Goal: Transaction & Acquisition: Purchase product/service

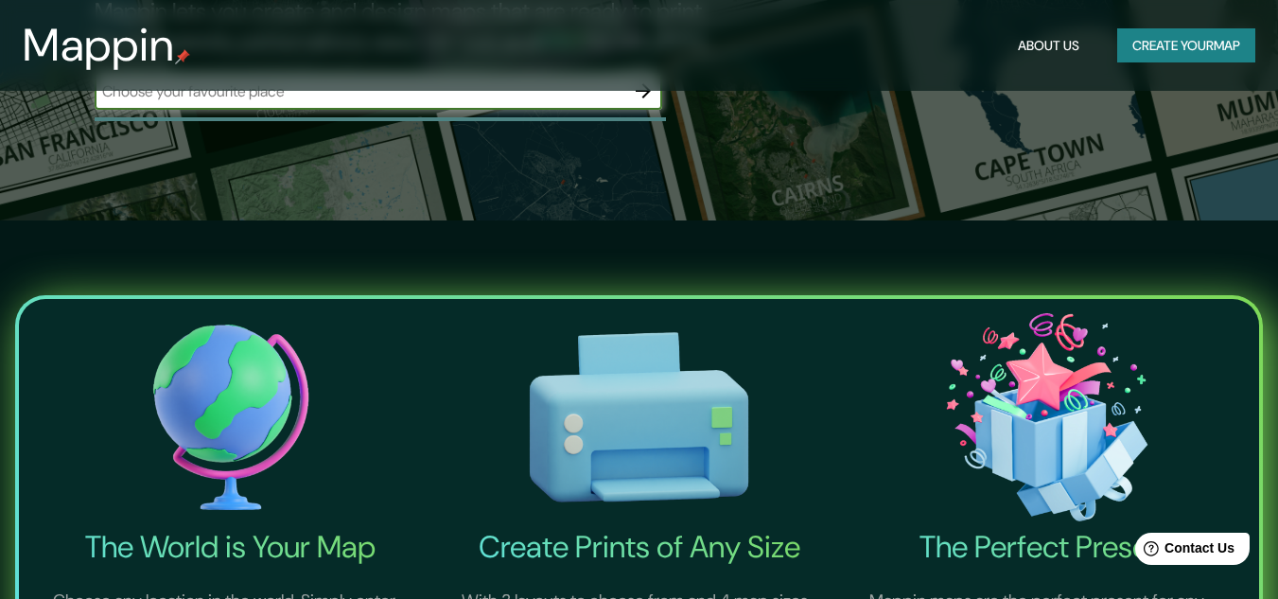
scroll to position [95, 0]
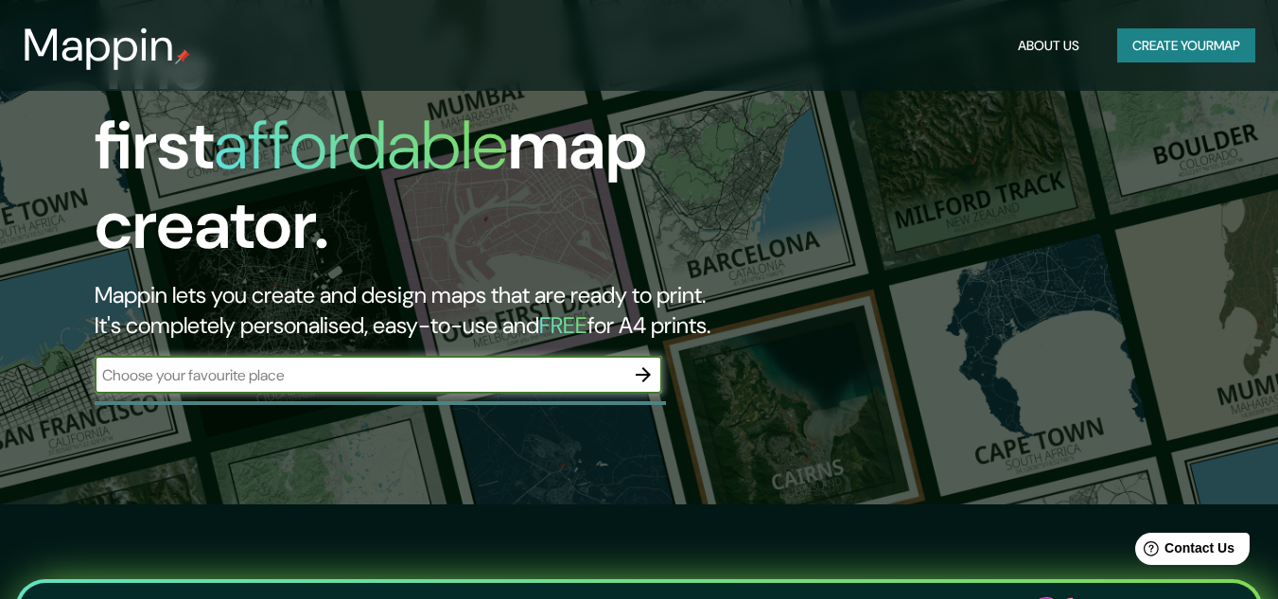
click at [317, 364] on input "text" at bounding box center [360, 375] width 530 height 22
type input "BOGOTA"
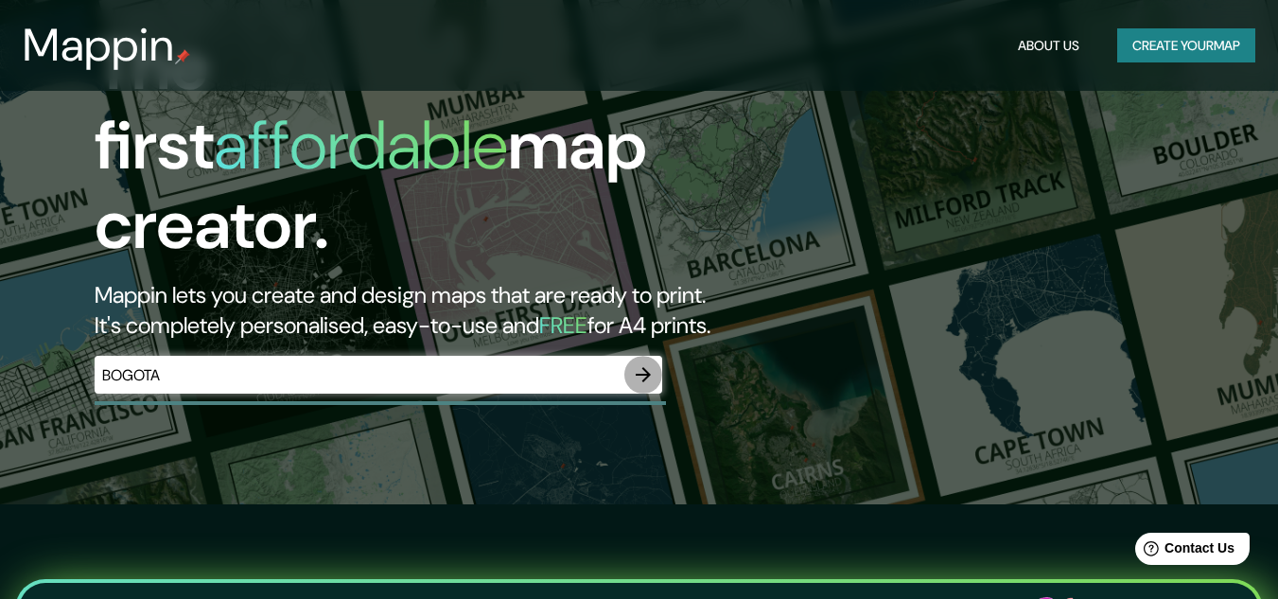
click at [650, 363] on icon "button" at bounding box center [643, 374] width 23 height 23
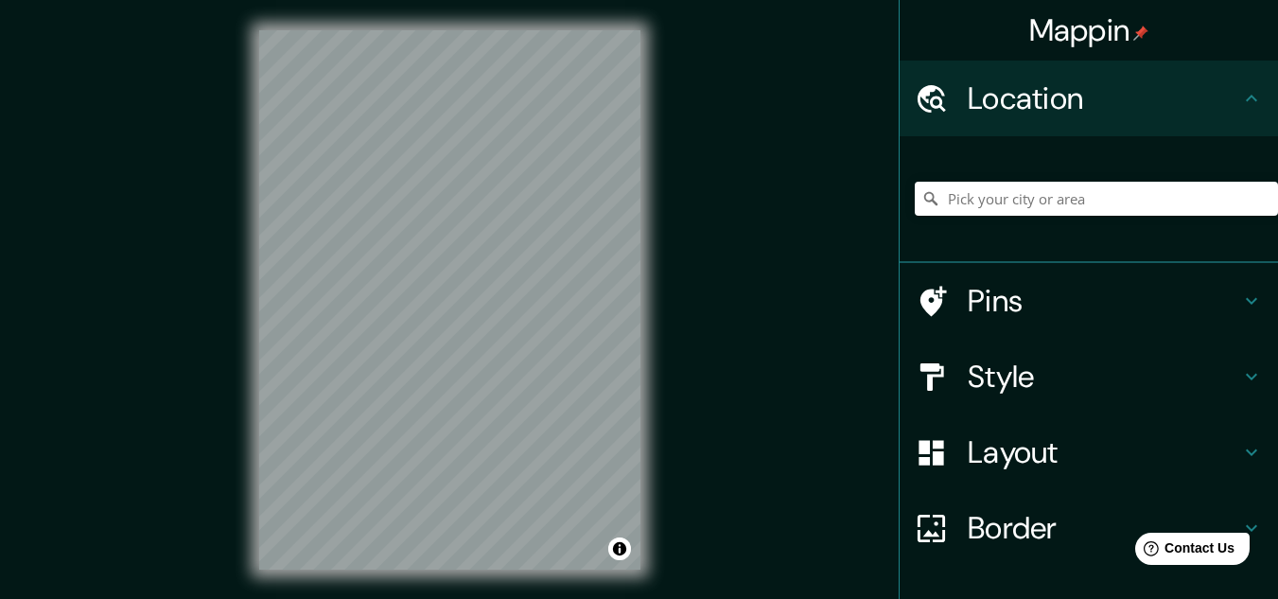
click at [661, 239] on div "© Mapbox © OpenStreetMap Improve this map" at bounding box center [450, 300] width 442 height 600
click at [543, 325] on div at bounding box center [543, 321] width 15 height 15
click at [526, 323] on div at bounding box center [527, 319] width 15 height 15
click at [1191, 299] on h4 "Pins" at bounding box center [1104, 301] width 272 height 38
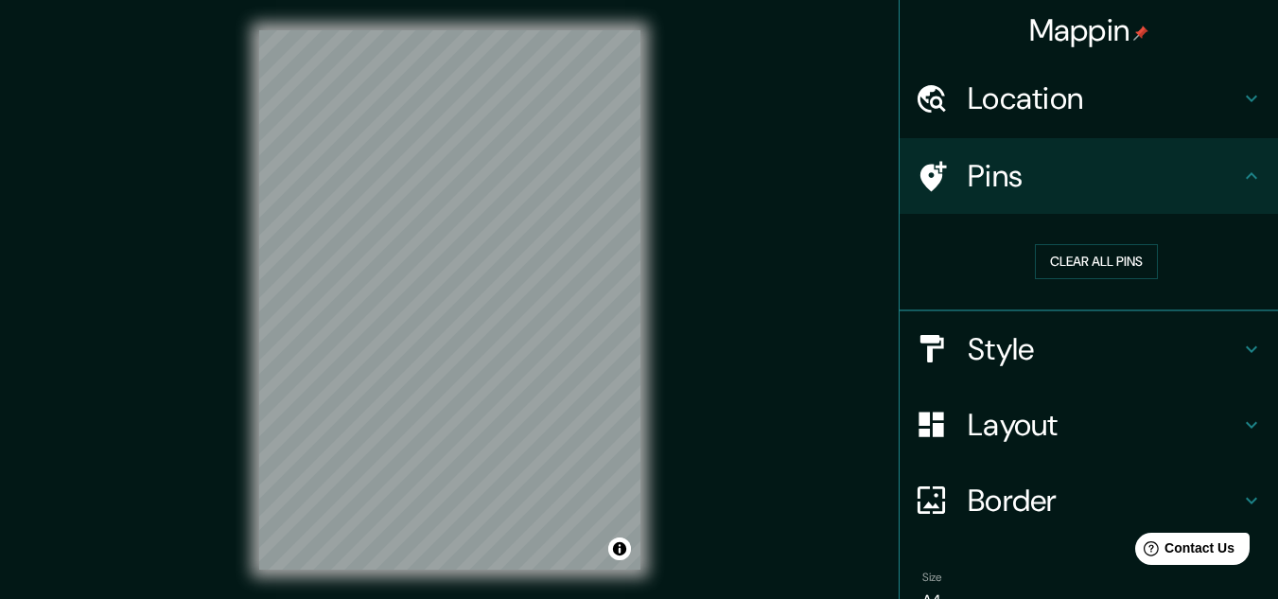
click at [1243, 351] on icon at bounding box center [1251, 349] width 23 height 23
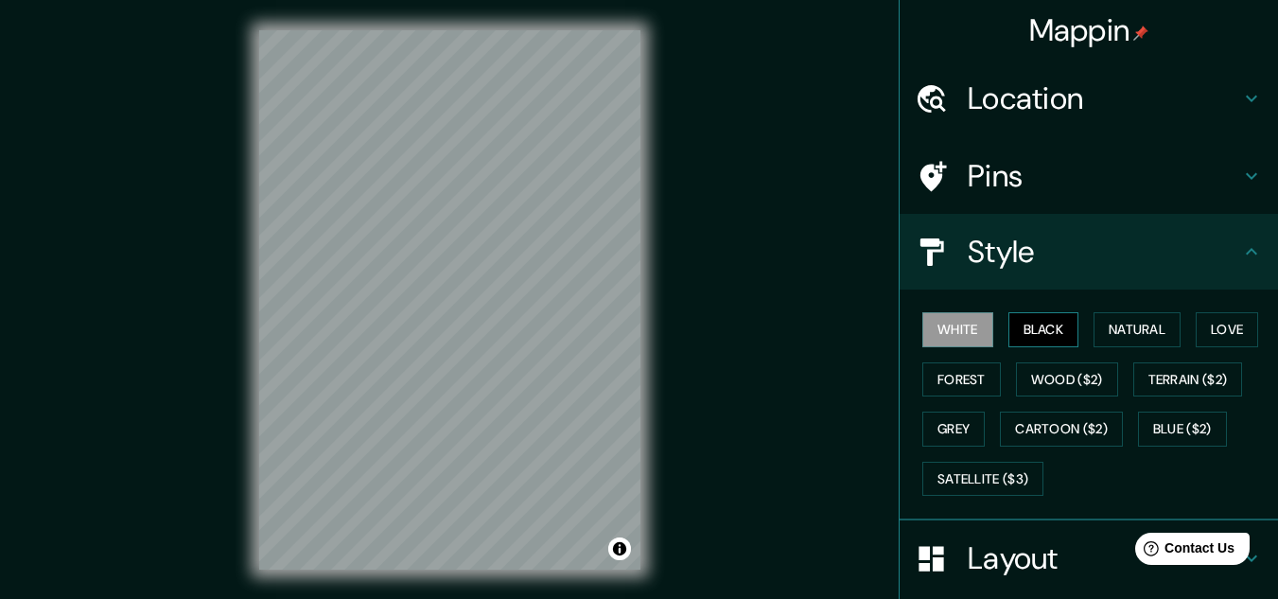
click at [1054, 342] on button "Black" at bounding box center [1044, 329] width 71 height 35
click at [1101, 331] on button "Natural" at bounding box center [1137, 329] width 87 height 35
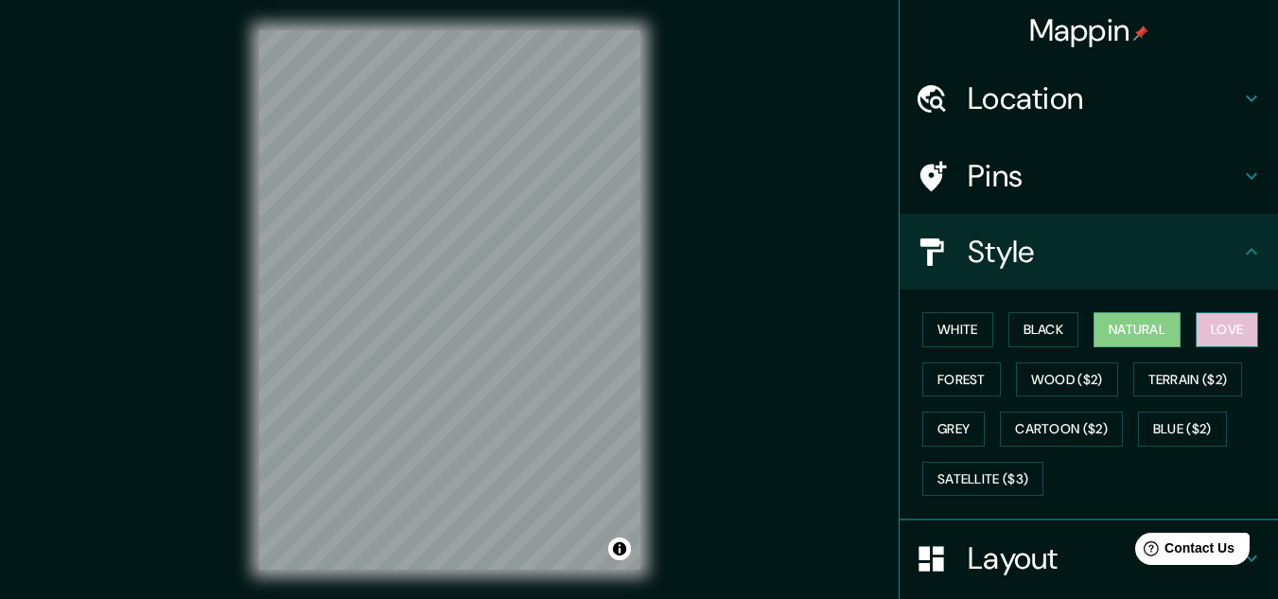
click at [1206, 331] on button "Love" at bounding box center [1227, 329] width 62 height 35
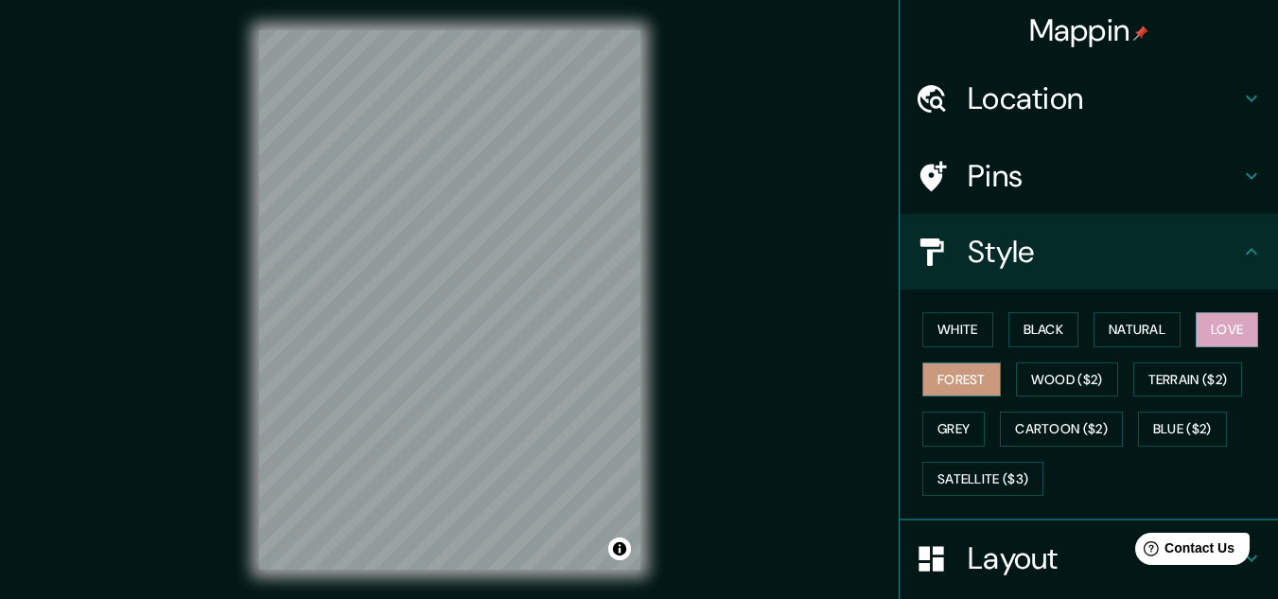
click at [958, 386] on button "Forest" at bounding box center [962, 379] width 79 height 35
click at [1045, 371] on button "Wood ($2)" at bounding box center [1067, 379] width 102 height 35
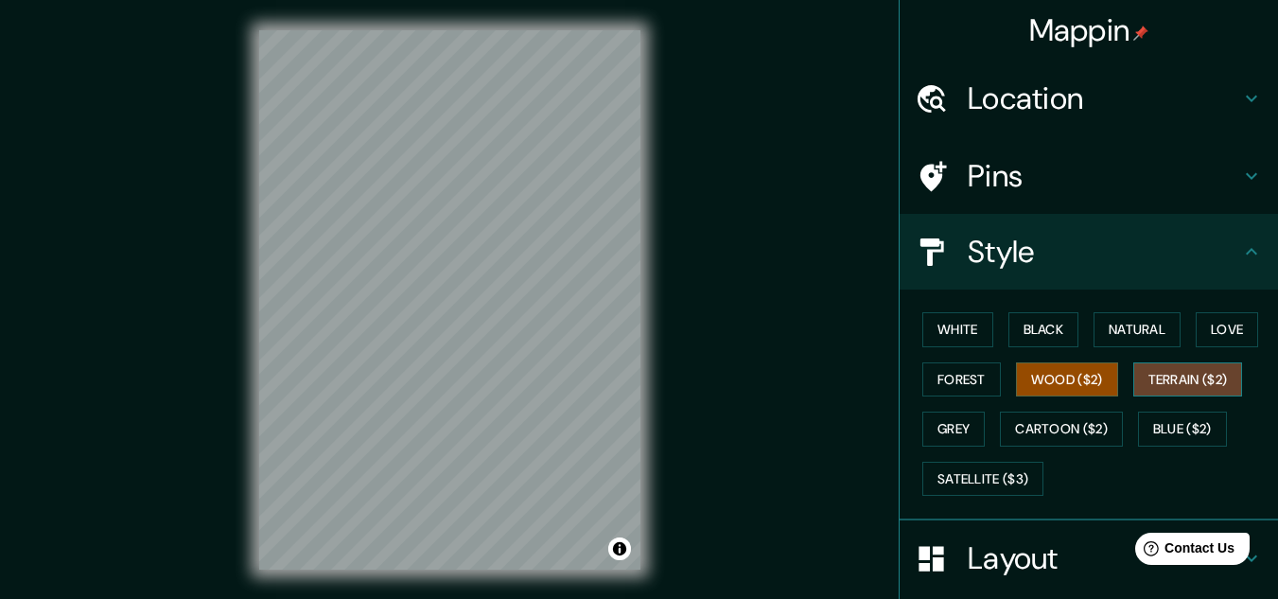
click at [1174, 372] on button "Terrain ($2)" at bounding box center [1189, 379] width 110 height 35
click at [1044, 385] on button "Wood ($2)" at bounding box center [1067, 379] width 102 height 35
click at [1161, 378] on button "Terrain ($2)" at bounding box center [1189, 379] width 110 height 35
click at [938, 428] on button "Grey" at bounding box center [954, 429] width 62 height 35
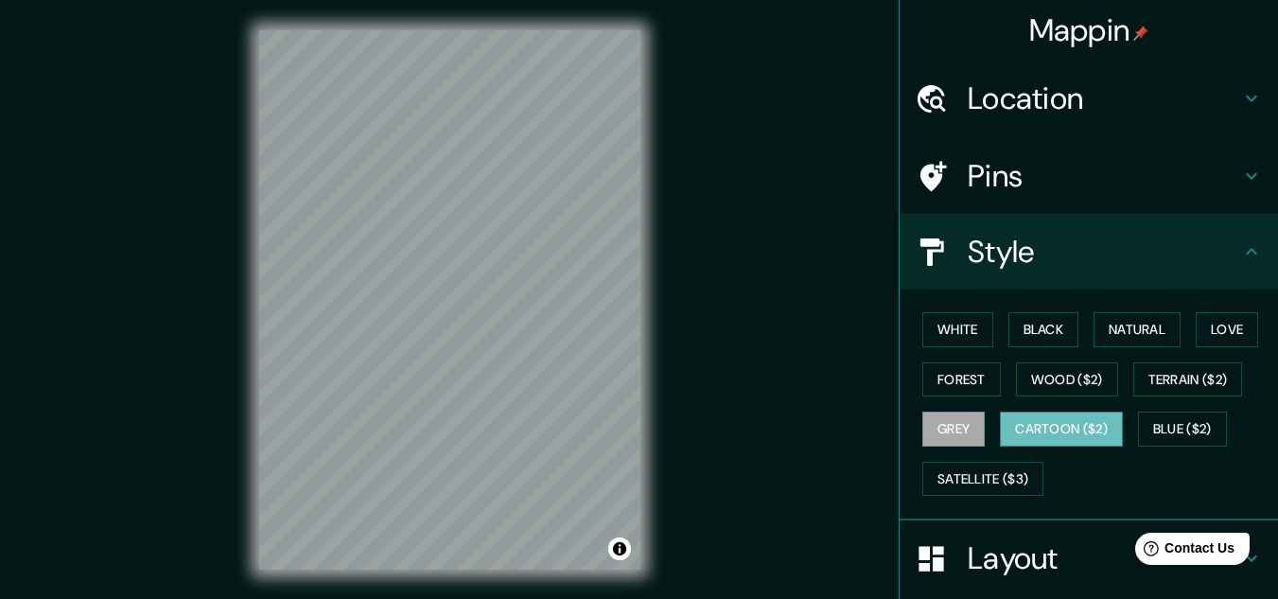
click at [1009, 425] on button "Cartoon ($2)" at bounding box center [1061, 429] width 123 height 35
click at [1190, 425] on button "Blue ($2)" at bounding box center [1182, 429] width 89 height 35
click at [1069, 425] on button "Cartoon ($2)" at bounding box center [1061, 429] width 123 height 35
click at [961, 474] on button "Satellite ($3)" at bounding box center [983, 479] width 121 height 35
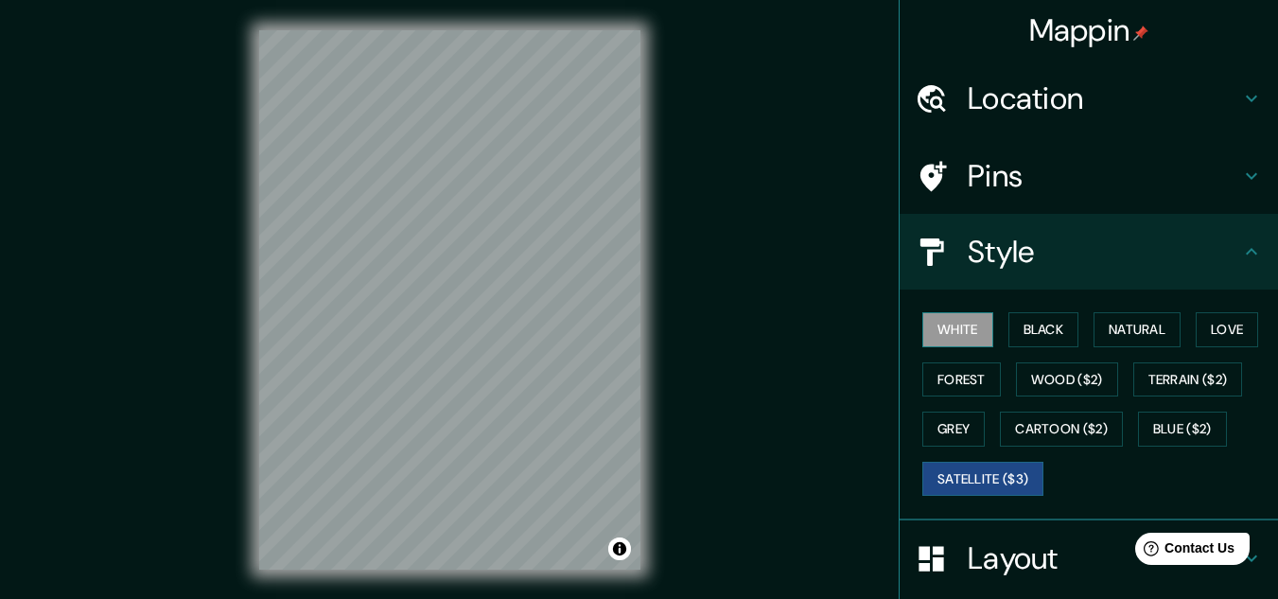
click at [978, 328] on button "White" at bounding box center [958, 329] width 71 height 35
click at [1021, 327] on button "Black" at bounding box center [1044, 329] width 71 height 35
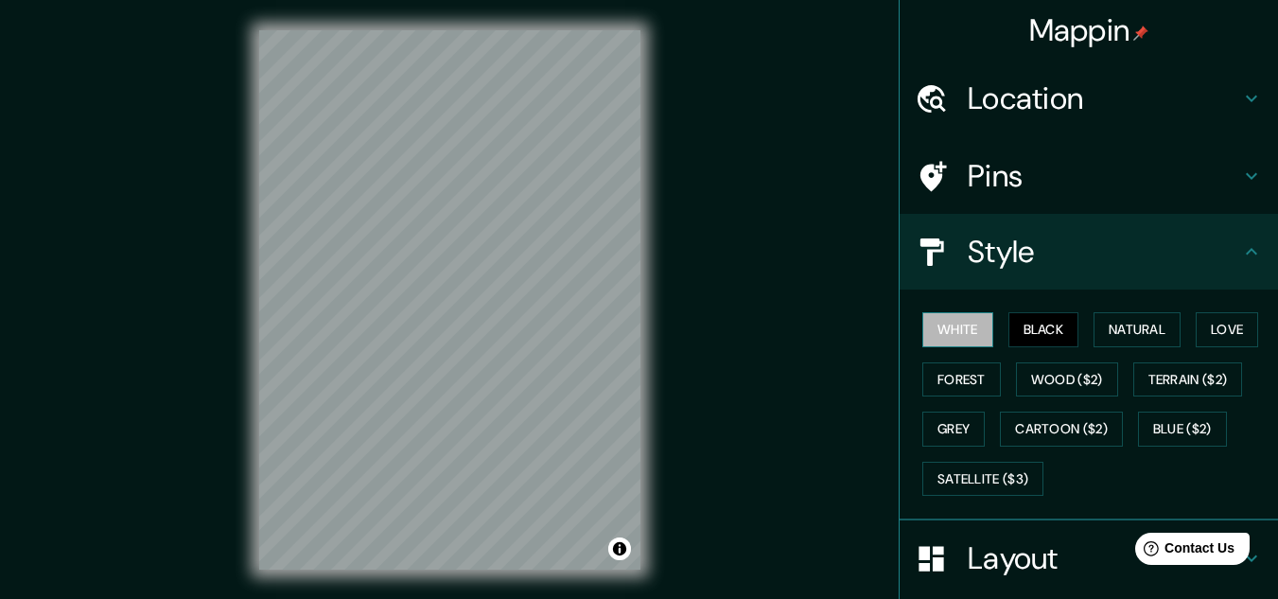
click at [969, 331] on button "White" at bounding box center [958, 329] width 71 height 35
click at [1212, 330] on button "Love" at bounding box center [1227, 329] width 62 height 35
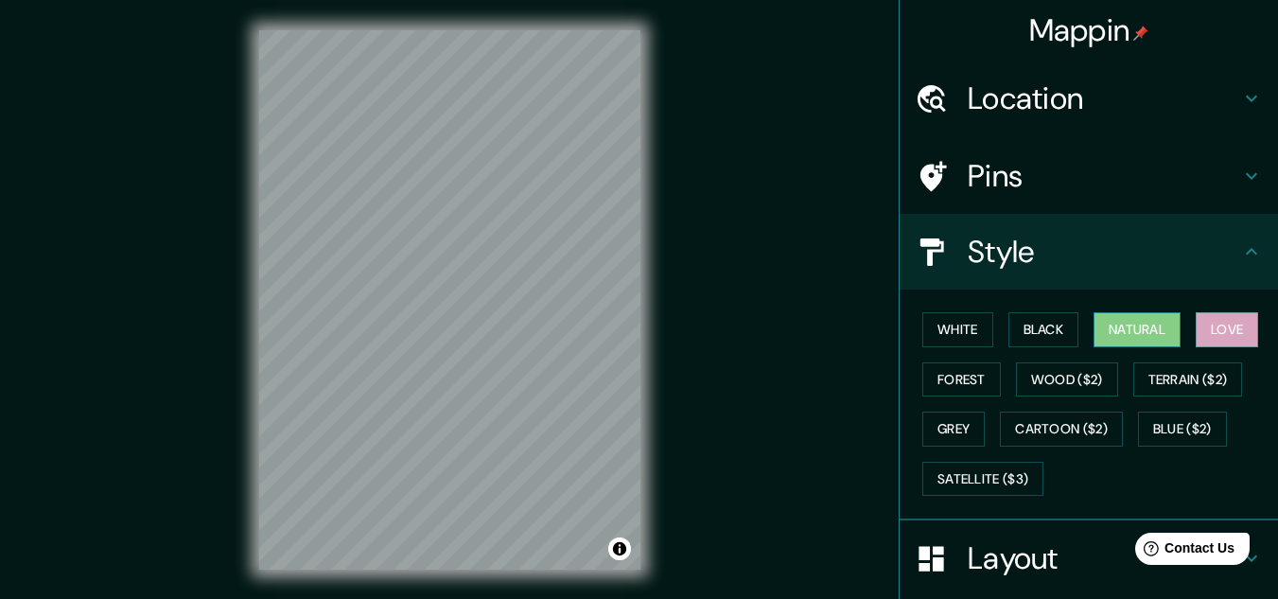
click at [1127, 325] on button "Natural" at bounding box center [1137, 329] width 87 height 35
click at [966, 330] on button "White" at bounding box center [958, 329] width 71 height 35
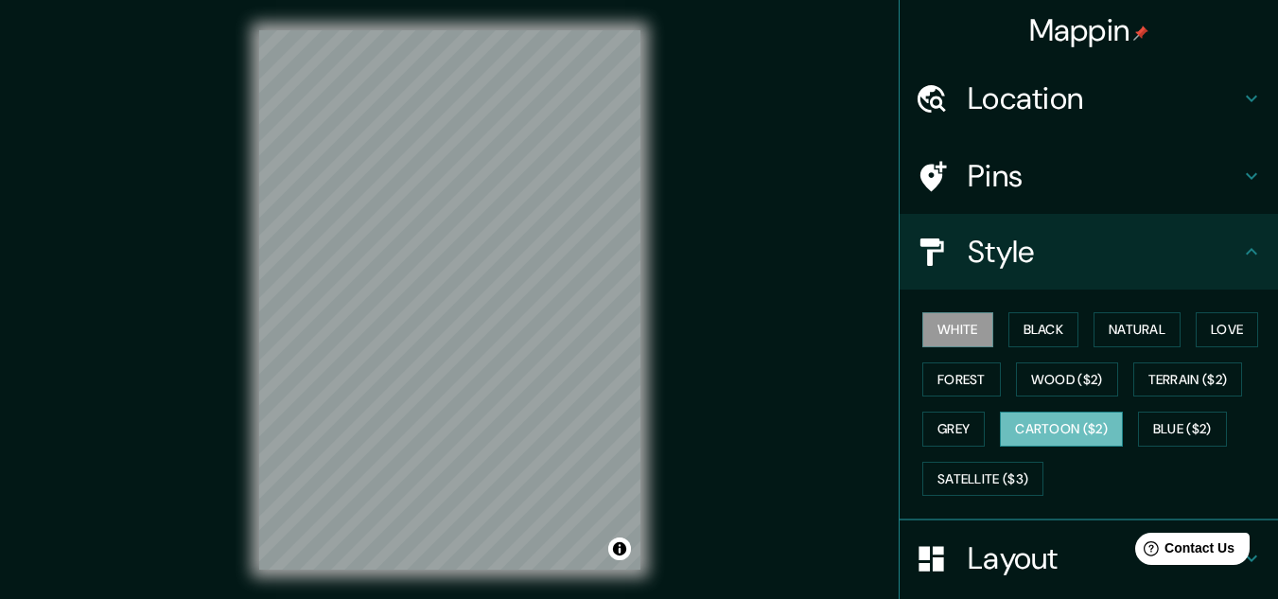
scroll to position [189, 0]
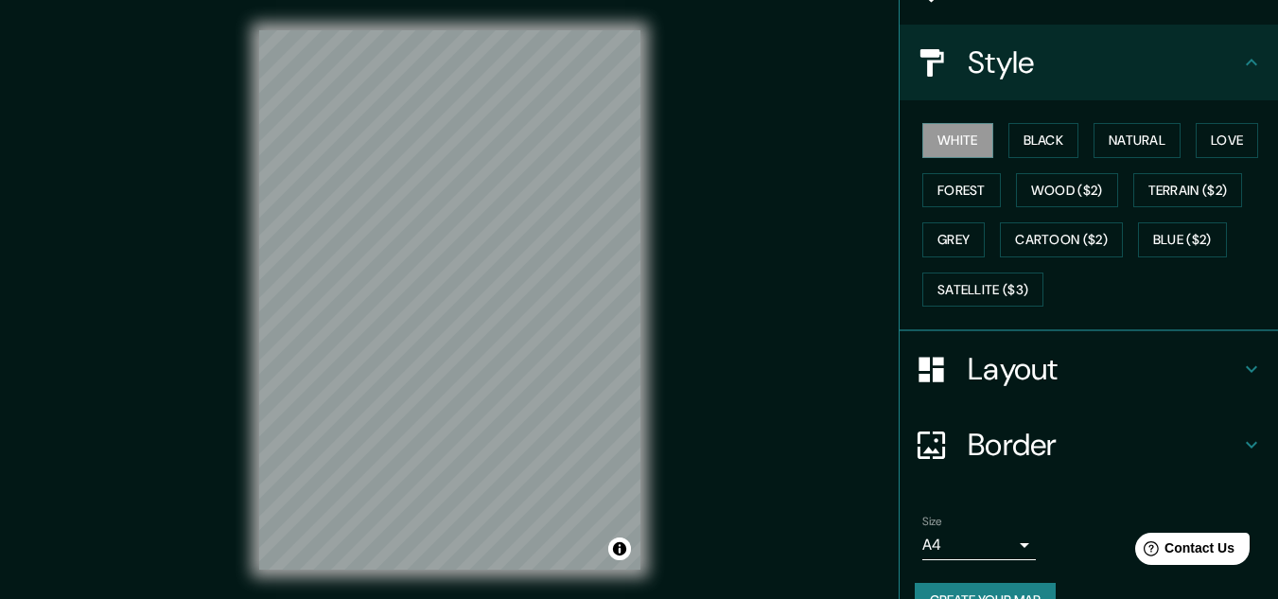
click at [1083, 368] on h4 "Layout" at bounding box center [1104, 369] width 272 height 38
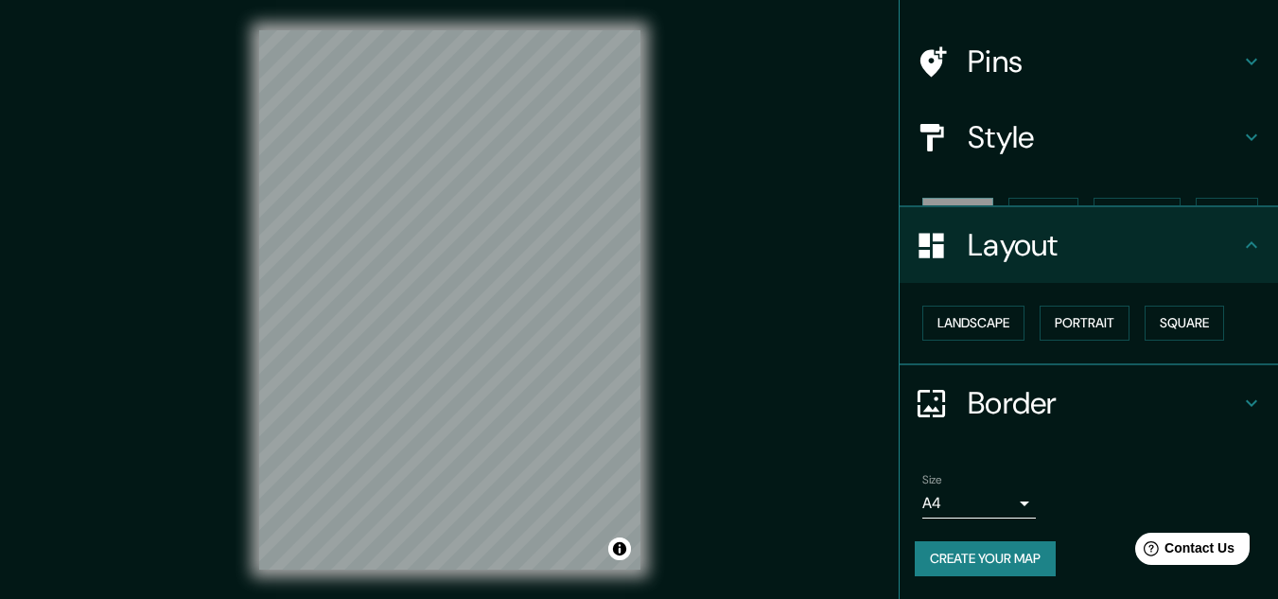
scroll to position [81, 0]
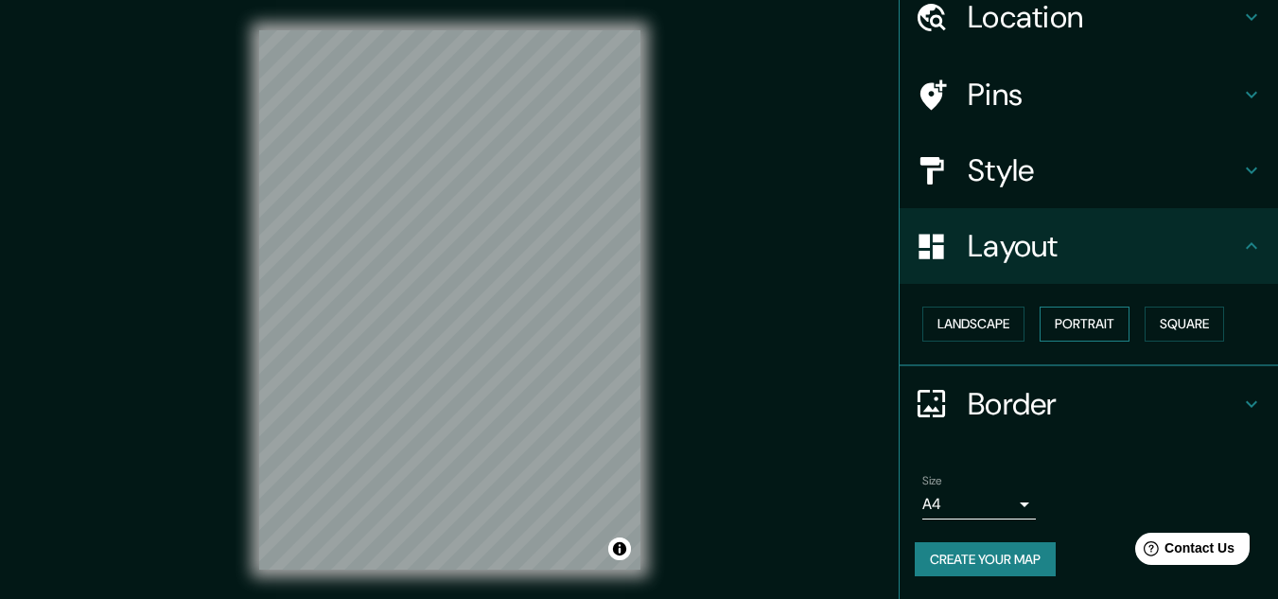
click at [1066, 323] on button "Portrait" at bounding box center [1085, 324] width 90 height 35
click at [949, 328] on button "Landscape" at bounding box center [974, 324] width 102 height 35
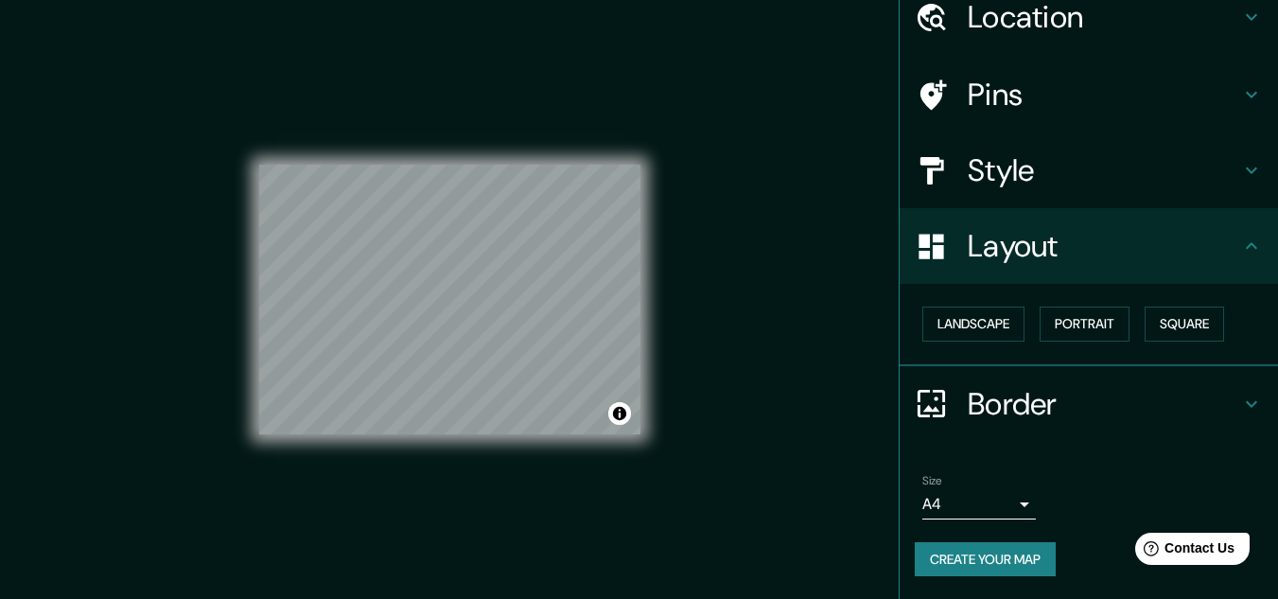
click at [1088, 406] on h4 "Border" at bounding box center [1104, 404] width 272 height 38
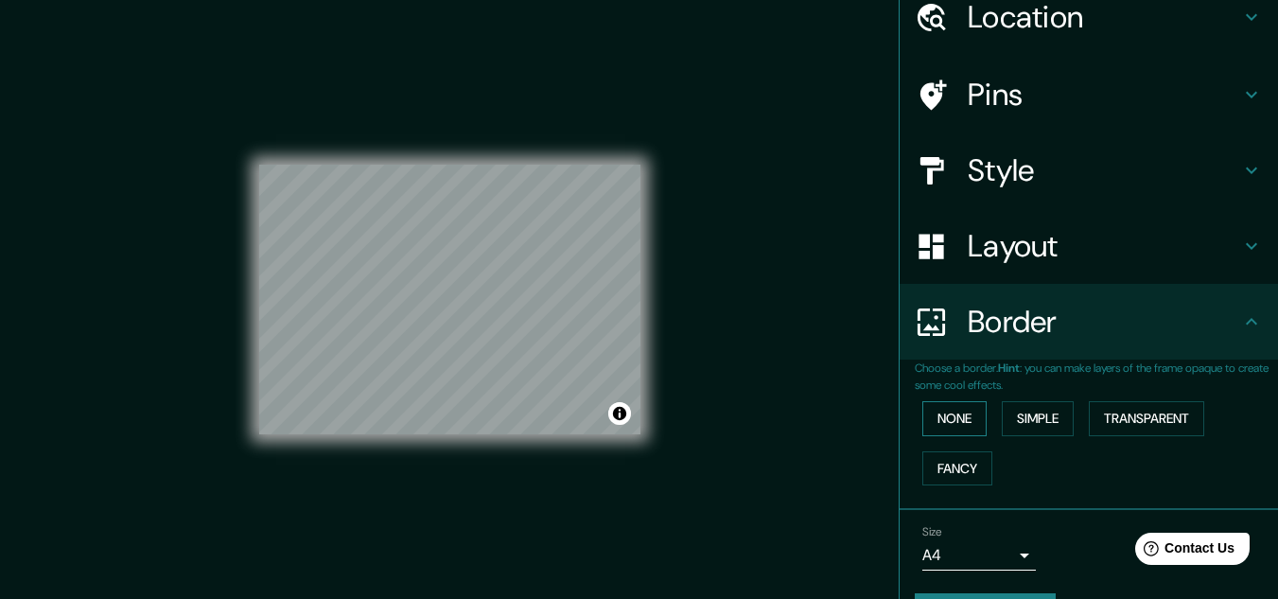
click at [923, 413] on button "None" at bounding box center [955, 418] width 64 height 35
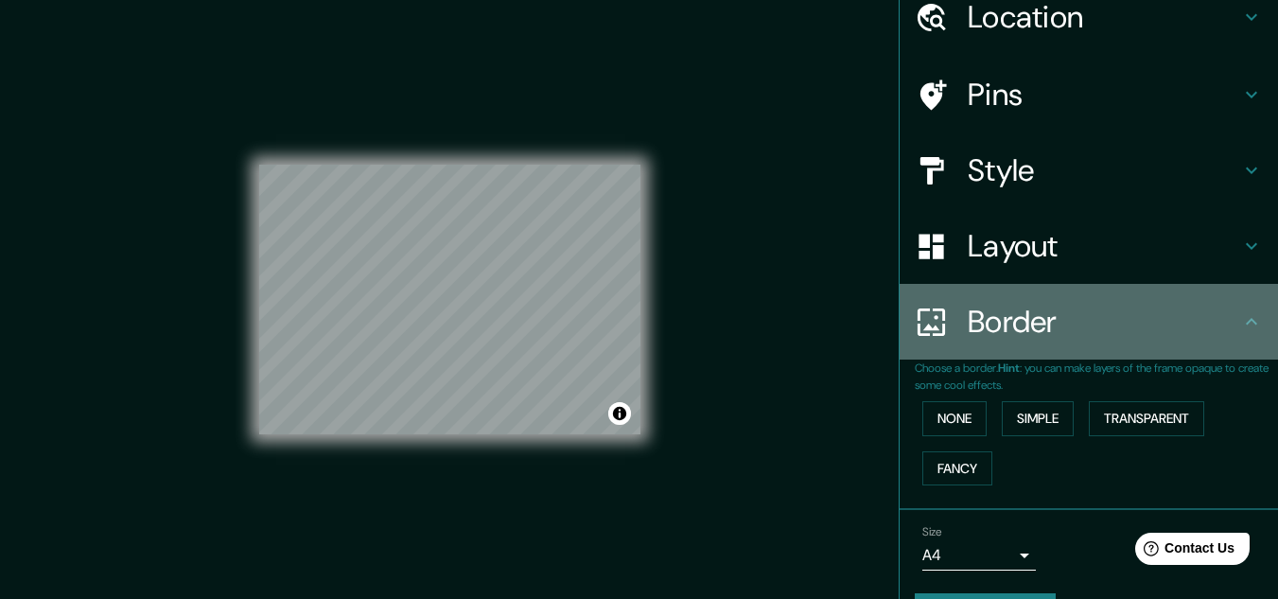
click at [1064, 337] on h4 "Border" at bounding box center [1104, 322] width 272 height 38
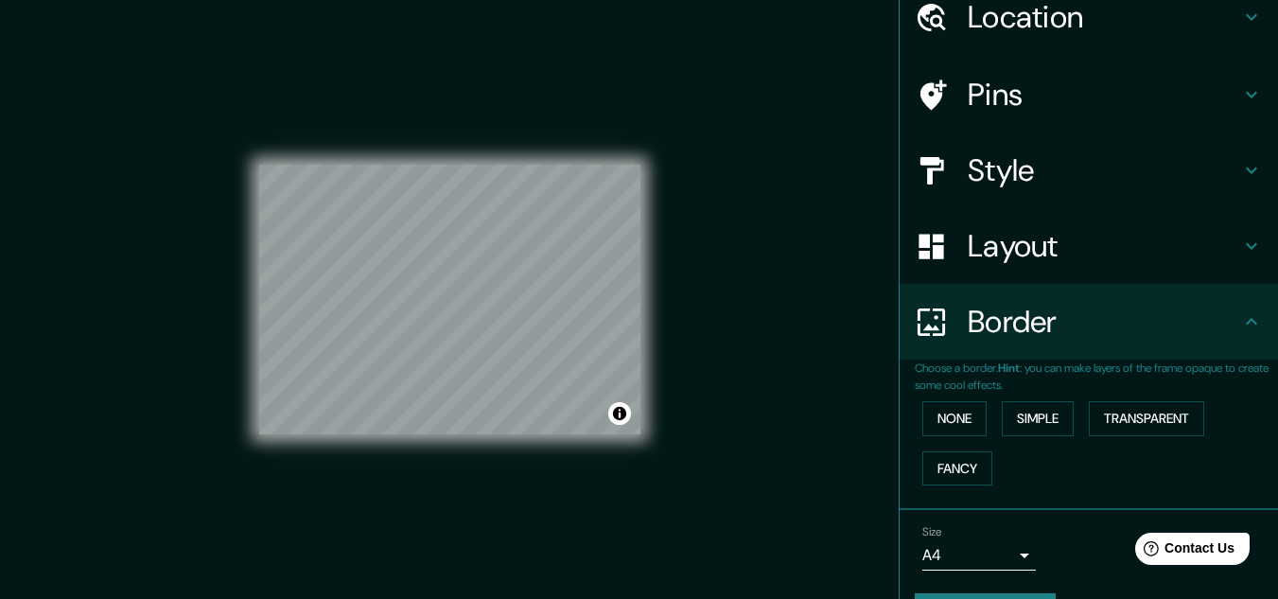
scroll to position [133, 0]
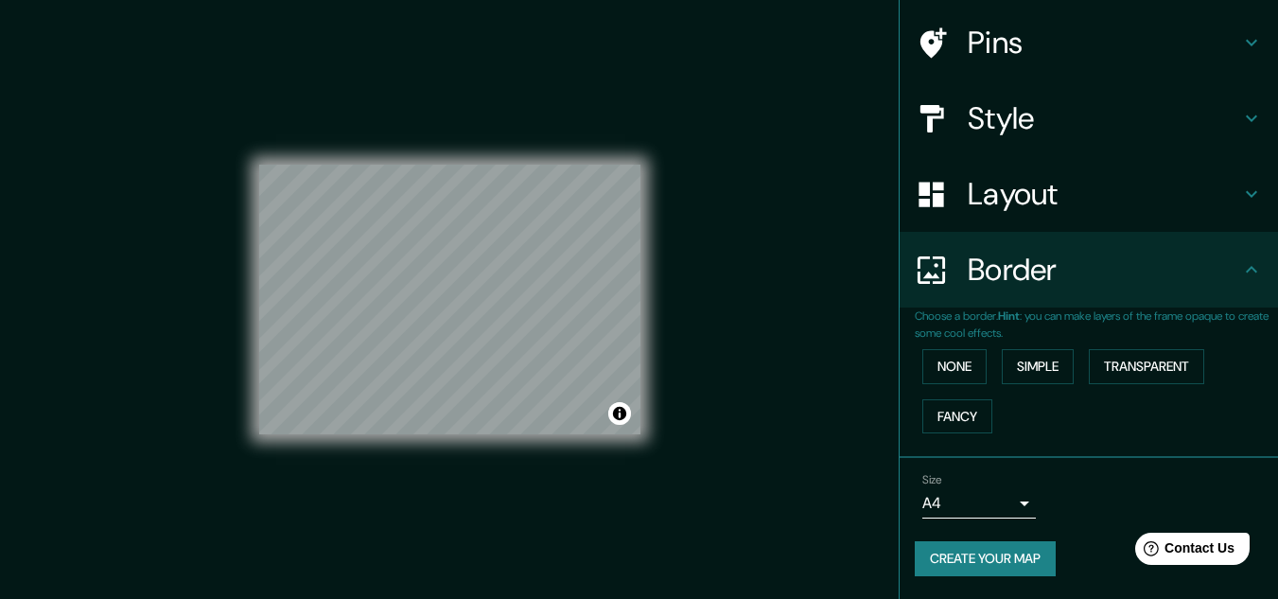
click at [993, 501] on body "Mappin Location Pins Style Layout Border Choose a border. Hint : you can make l…" at bounding box center [639, 299] width 1278 height 599
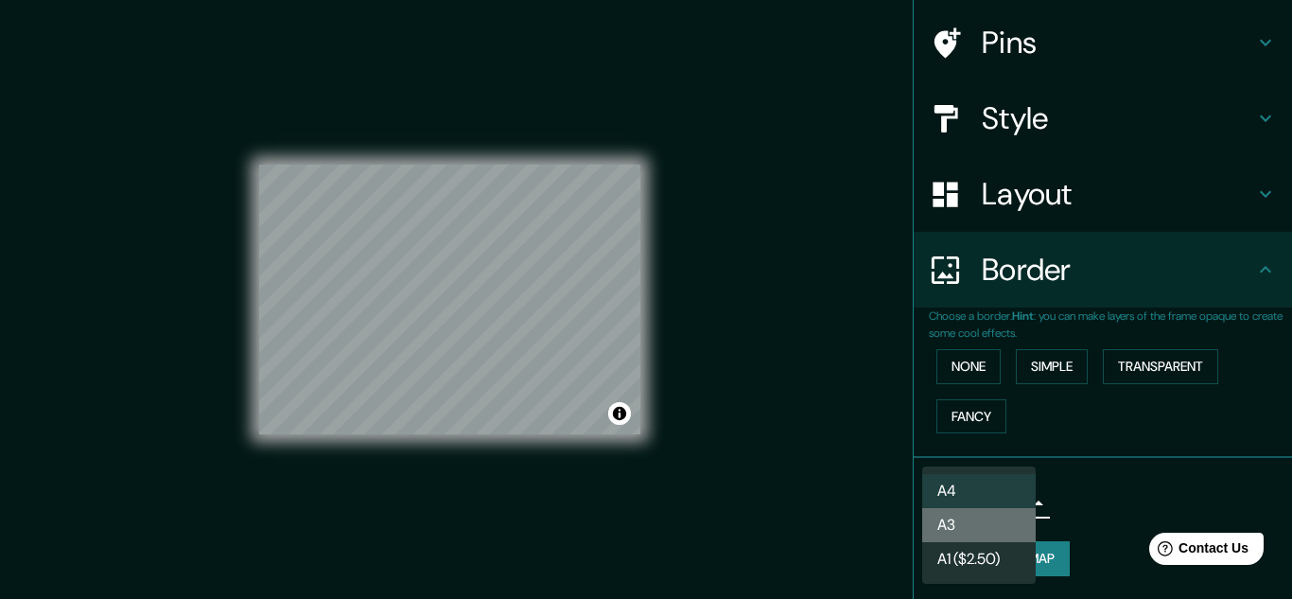
click at [981, 529] on li "A3" at bounding box center [980, 525] width 114 height 34
type input "a4"
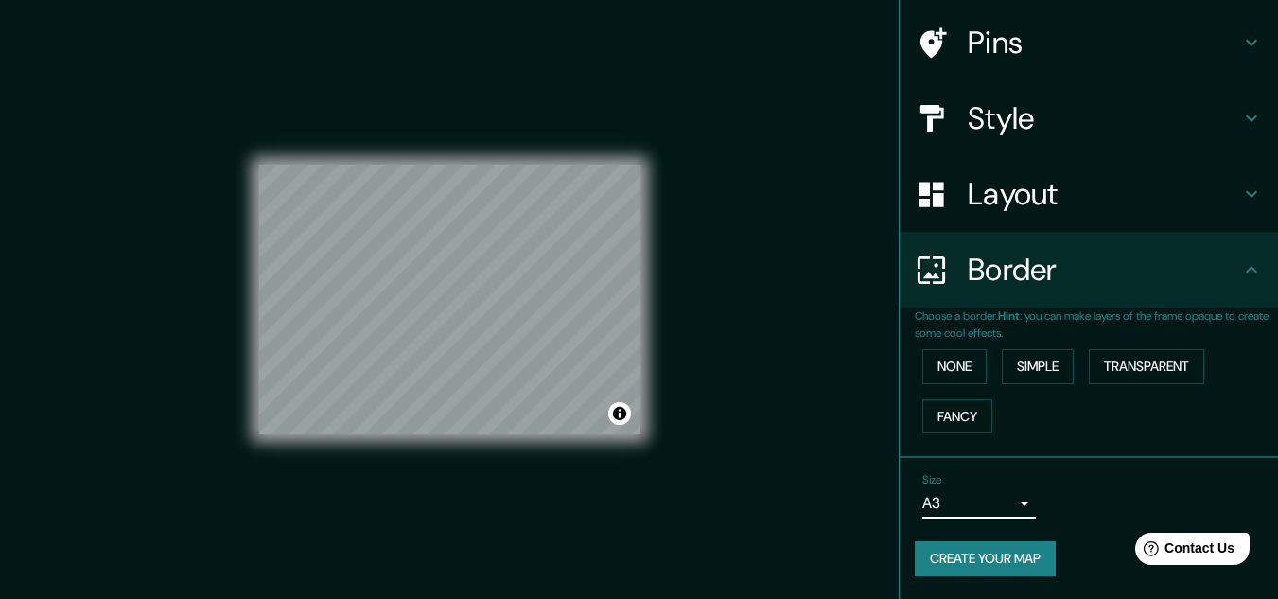
click at [1212, 110] on h4 "Style" at bounding box center [1104, 118] width 272 height 38
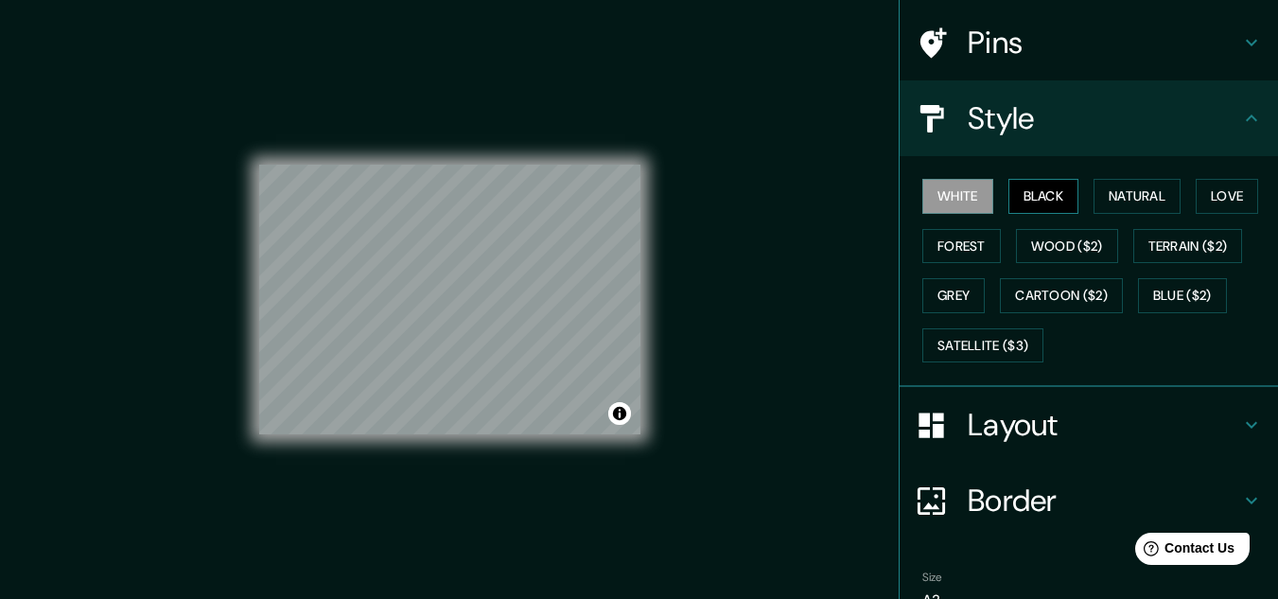
click at [1052, 202] on button "Black" at bounding box center [1044, 196] width 71 height 35
click at [1110, 196] on button "Natural" at bounding box center [1137, 196] width 87 height 35
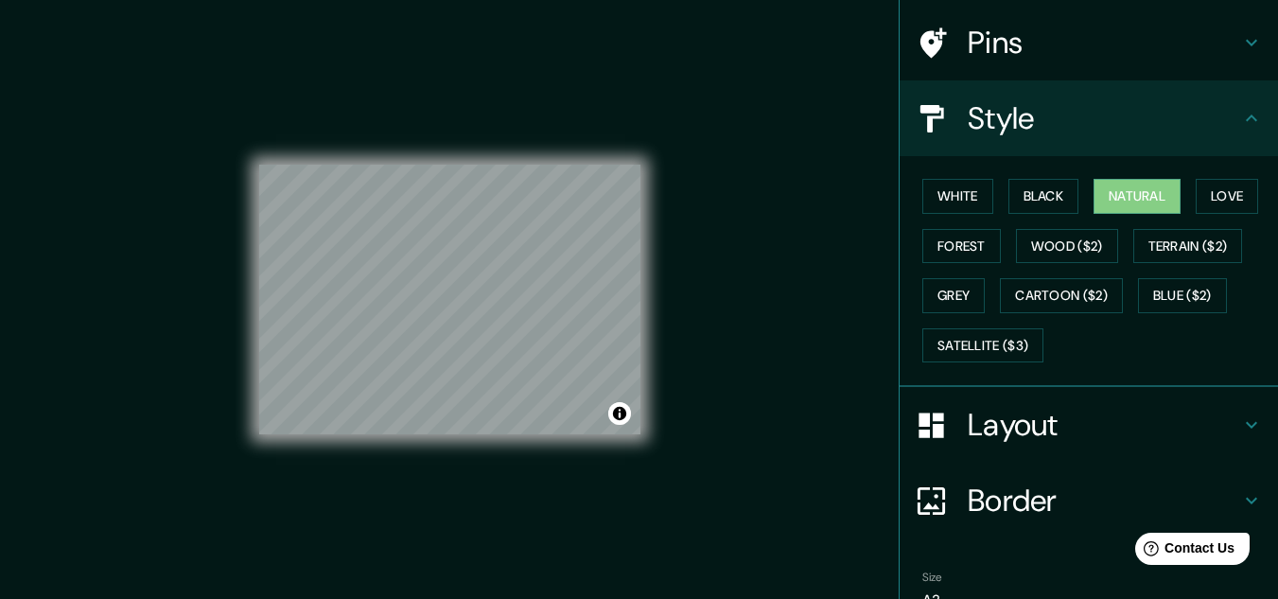
scroll to position [231, 0]
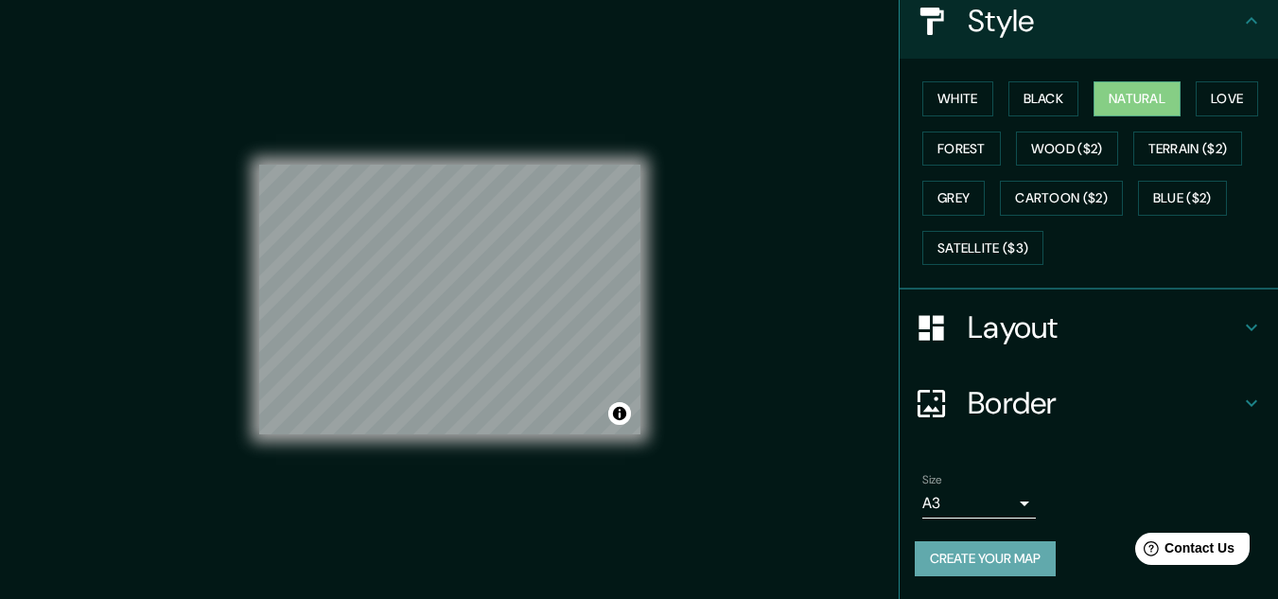
click at [993, 558] on button "Create your map" at bounding box center [985, 558] width 141 height 35
click at [985, 552] on button "Create your map" at bounding box center [985, 558] width 141 height 35
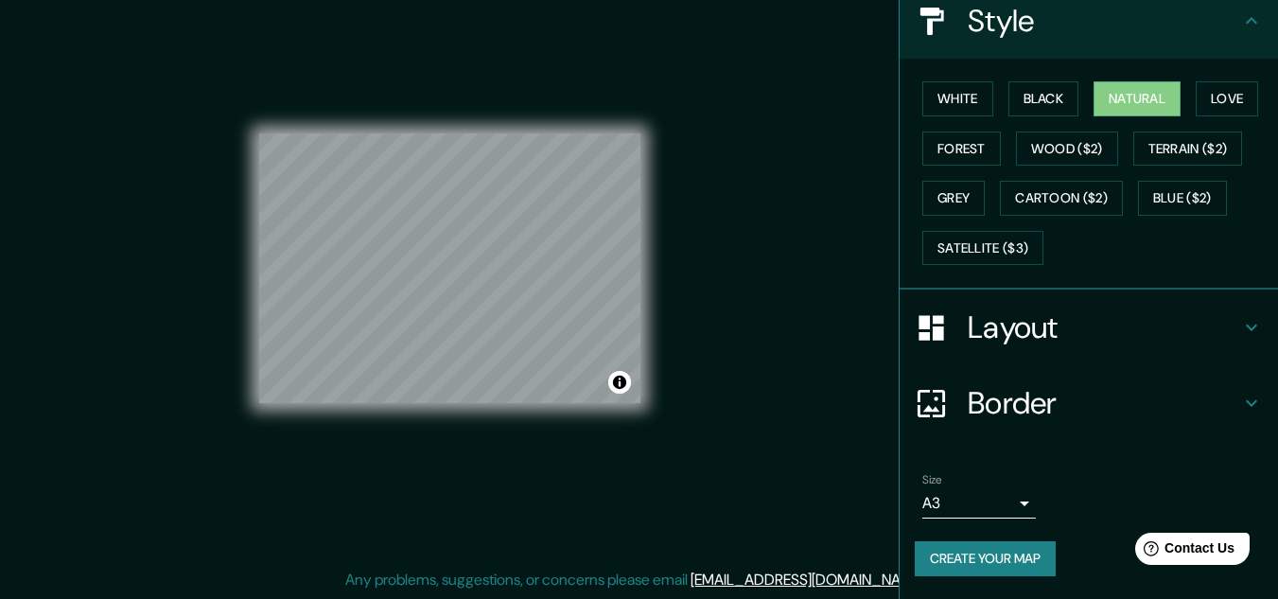
click at [998, 560] on button "Create your map" at bounding box center [985, 558] width 141 height 35
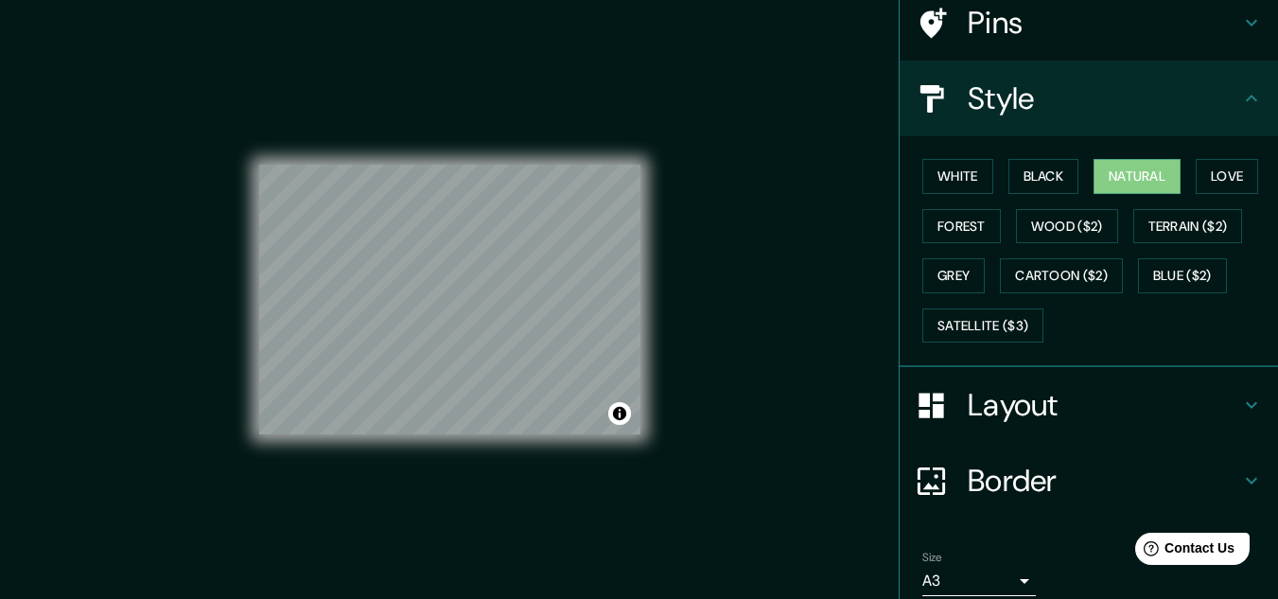
scroll to position [0, 0]
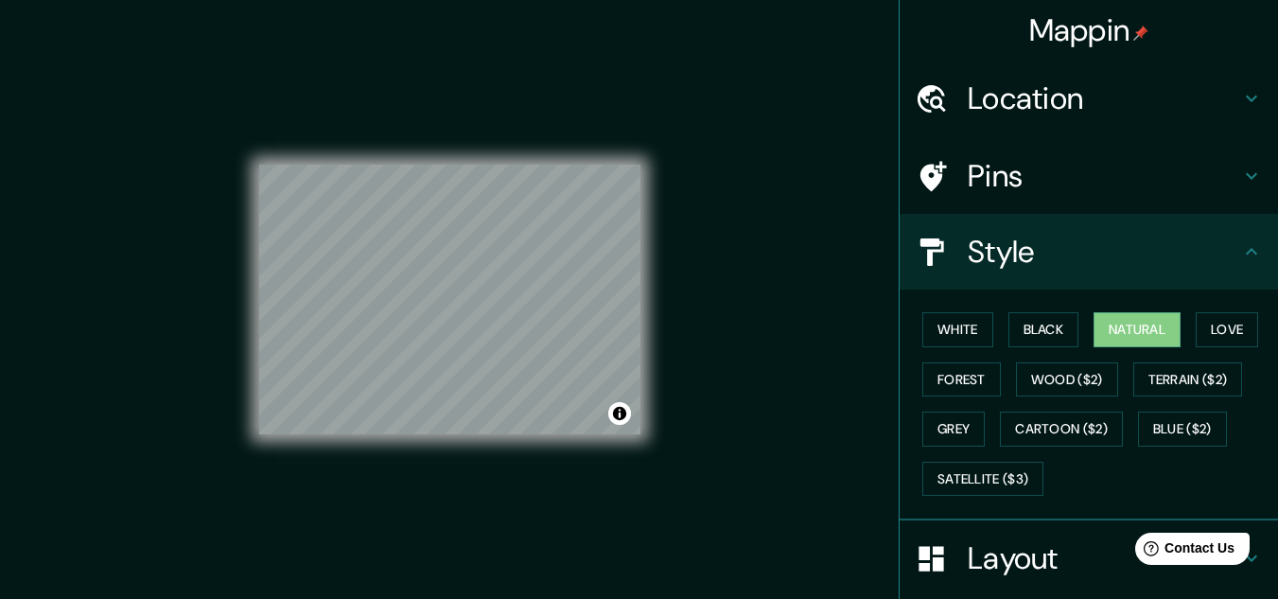
click at [1190, 79] on h4 "Location" at bounding box center [1104, 98] width 272 height 38
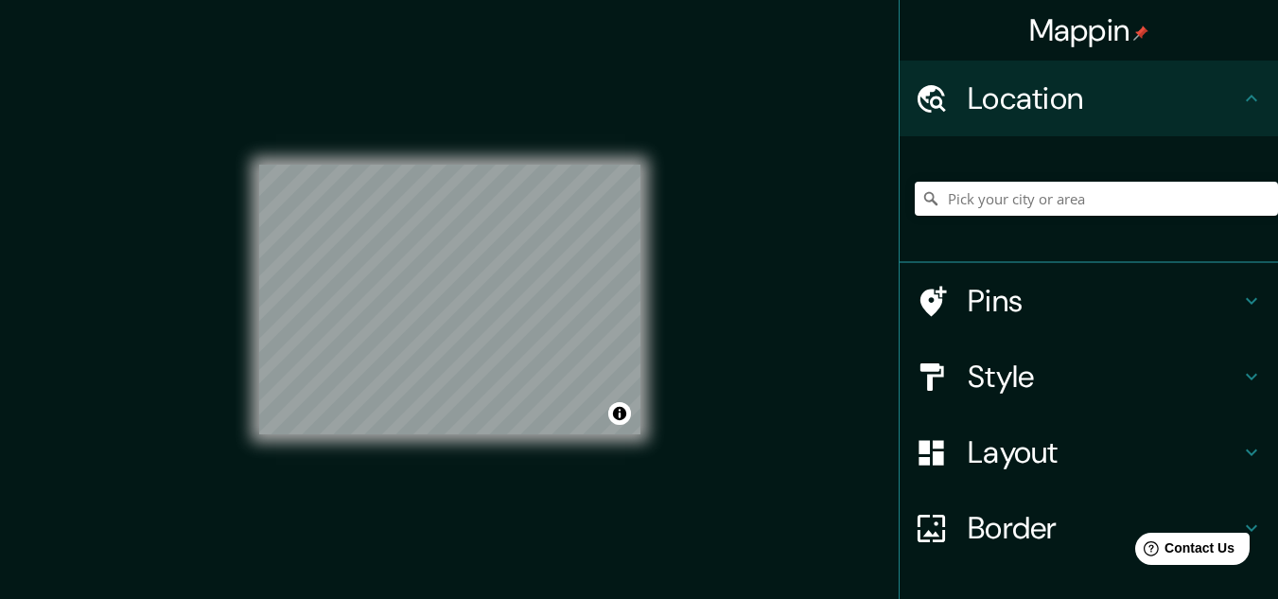
click at [934, 273] on div "Pins" at bounding box center [1089, 301] width 378 height 76
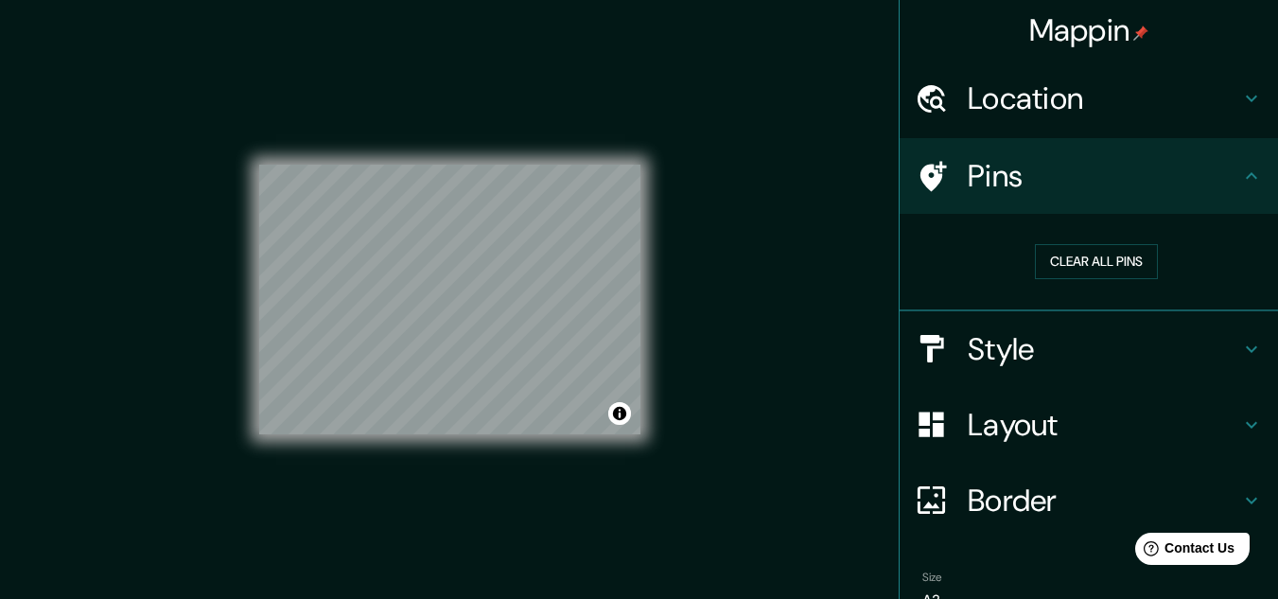
click at [1065, 104] on h4 "Location" at bounding box center [1104, 98] width 272 height 38
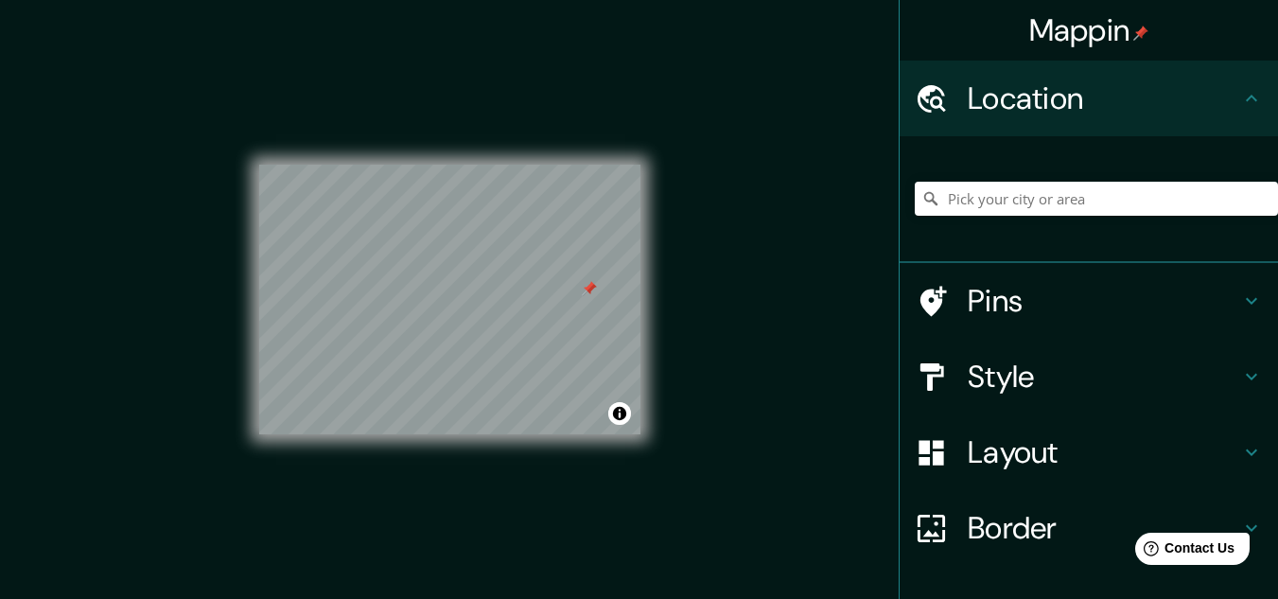
scroll to position [125, 0]
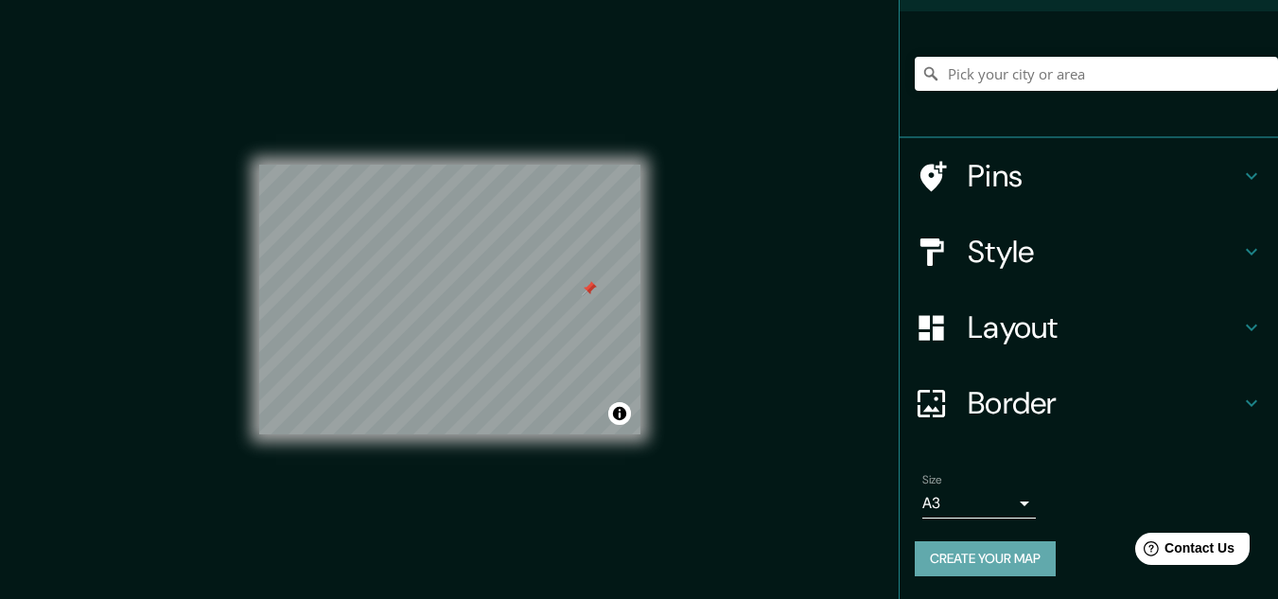
click at [952, 544] on button "Create your map" at bounding box center [985, 558] width 141 height 35
